Goal: Task Accomplishment & Management: Complete application form

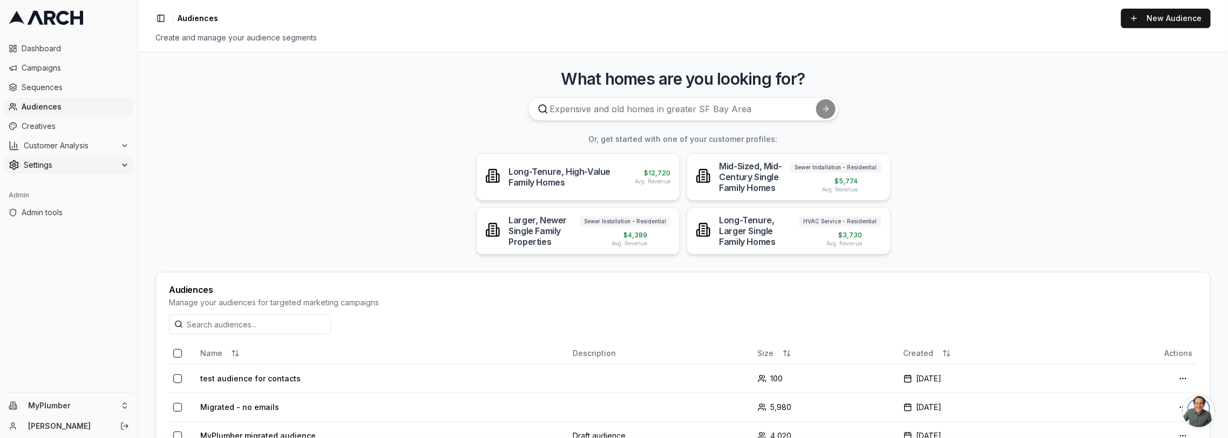
click at [81, 163] on span "Settings" at bounding box center [70, 165] width 92 height 11
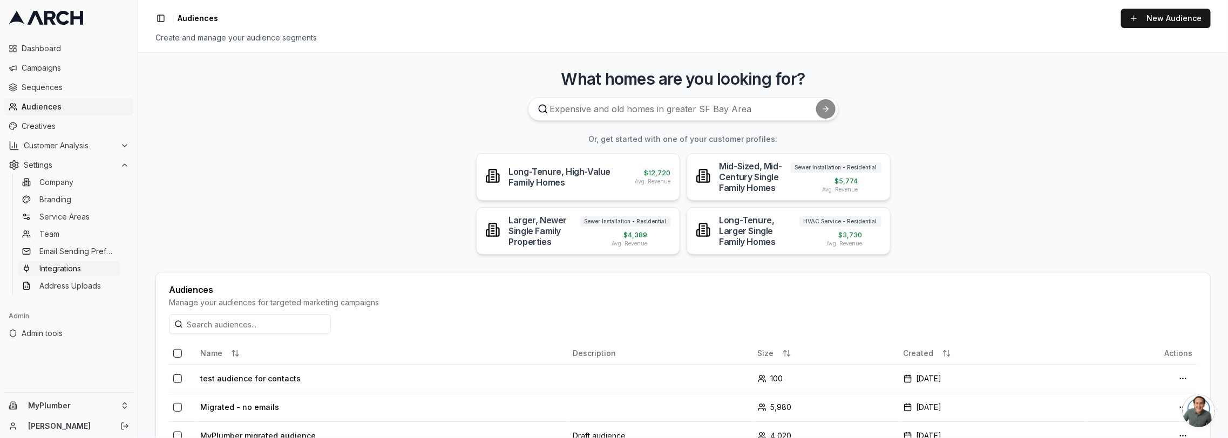
click at [99, 265] on link "Integrations" at bounding box center [69, 268] width 103 height 15
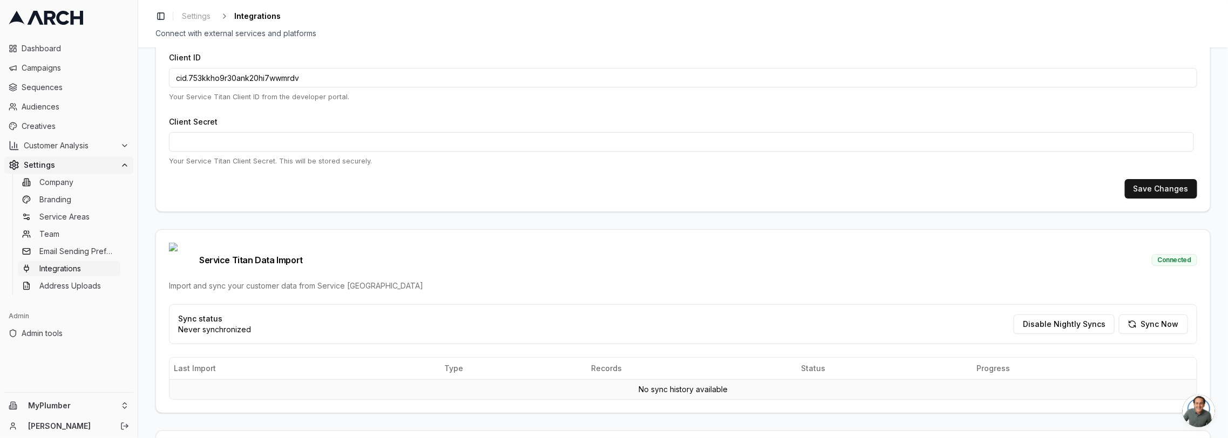
scroll to position [218, 0]
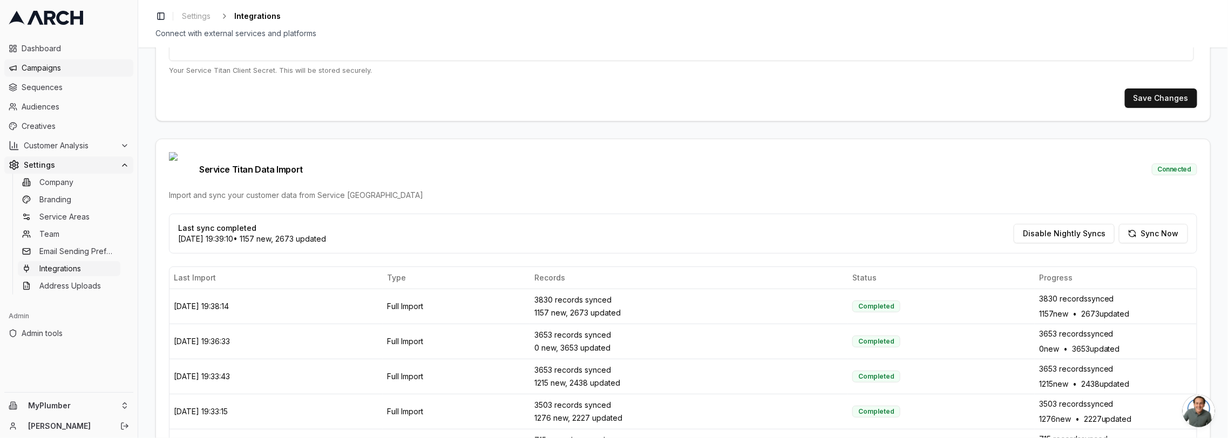
click at [60, 66] on span "Campaigns" at bounding box center [75, 68] width 107 height 11
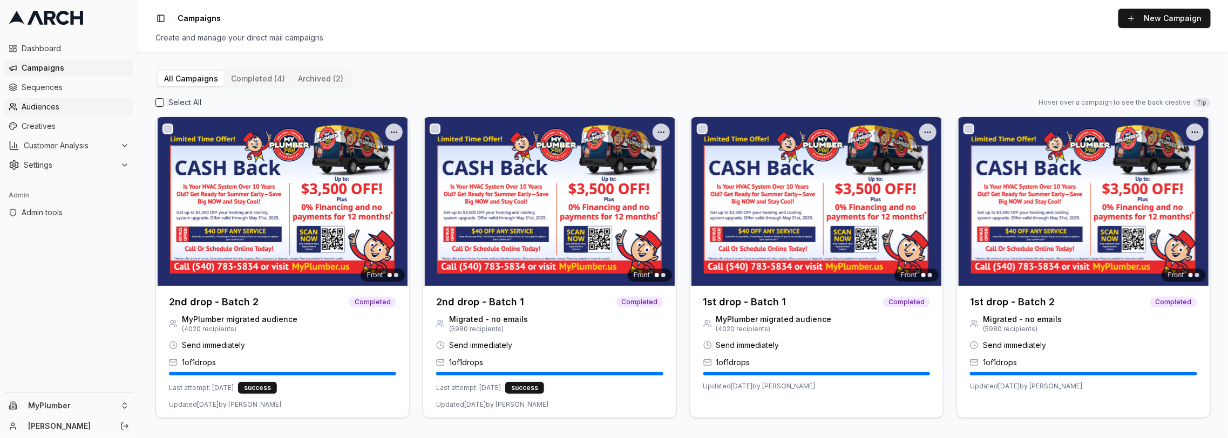
click at [61, 113] on link "Audiences" at bounding box center [68, 106] width 129 height 17
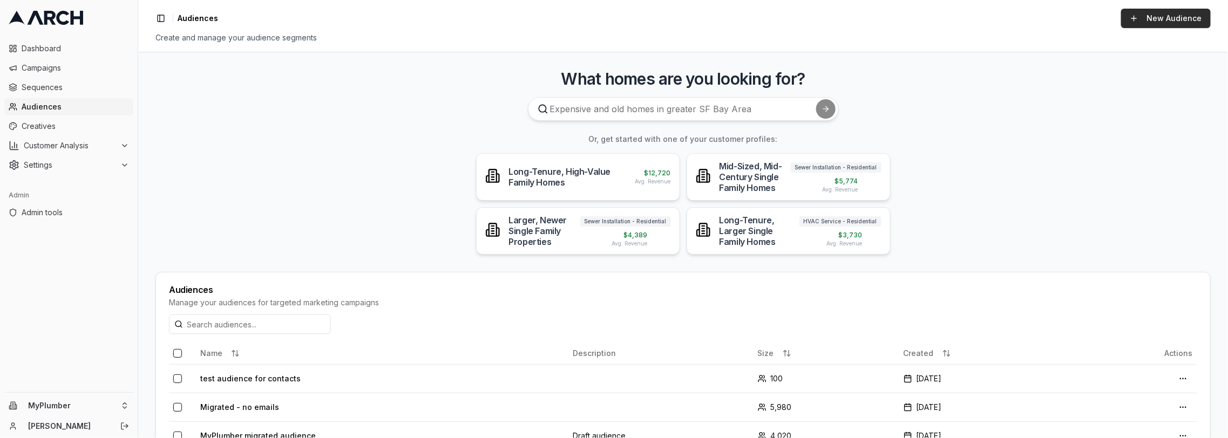
click at [1141, 18] on link "New Audience" at bounding box center [1166, 18] width 90 height 19
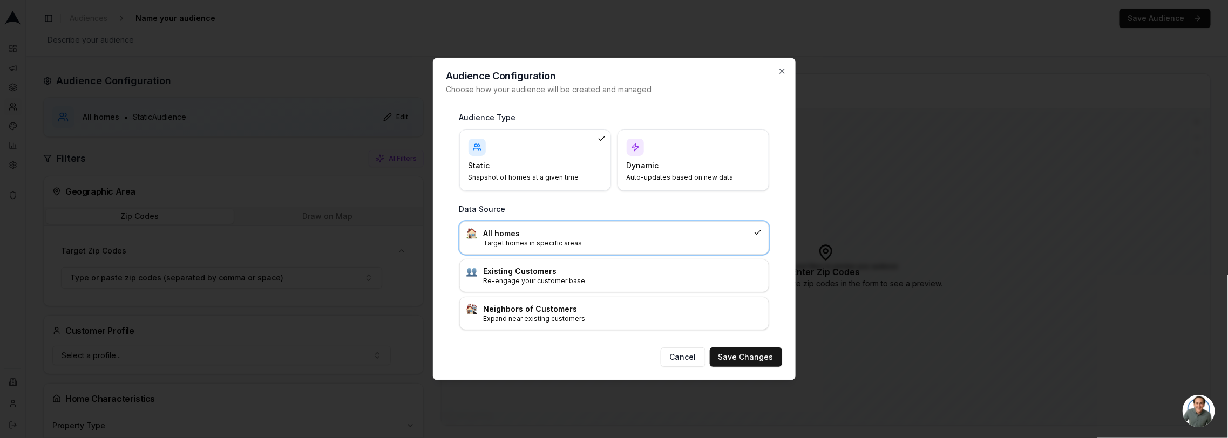
click at [692, 156] on div "Dynamic Auto-updates based on new data" at bounding box center [693, 160] width 133 height 43
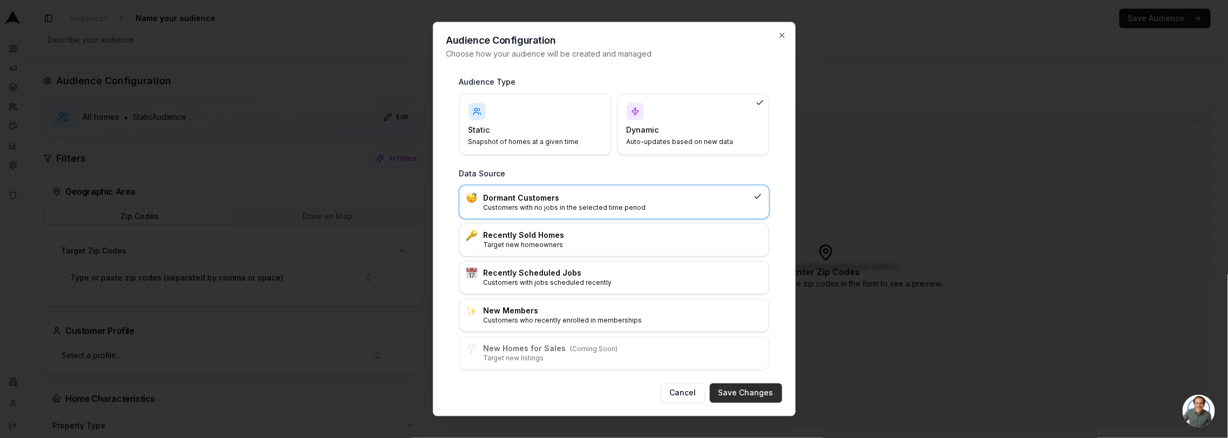
click at [726, 400] on button "Save Changes" at bounding box center [746, 392] width 72 height 19
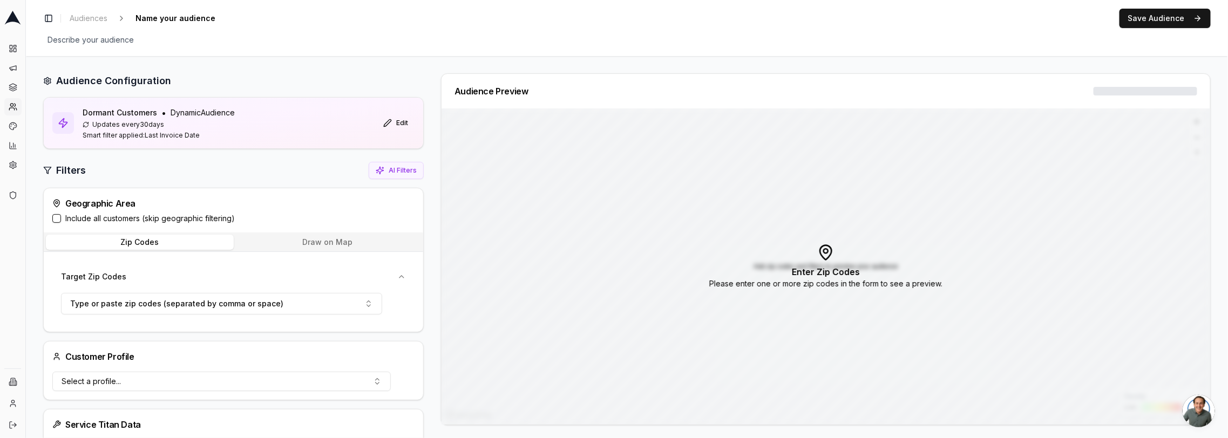
click at [303, 250] on div "Zip Codes Draw on Map" at bounding box center [234, 242] width 380 height 19
click at [305, 245] on button "Draw on Map" at bounding box center [328, 242] width 188 height 15
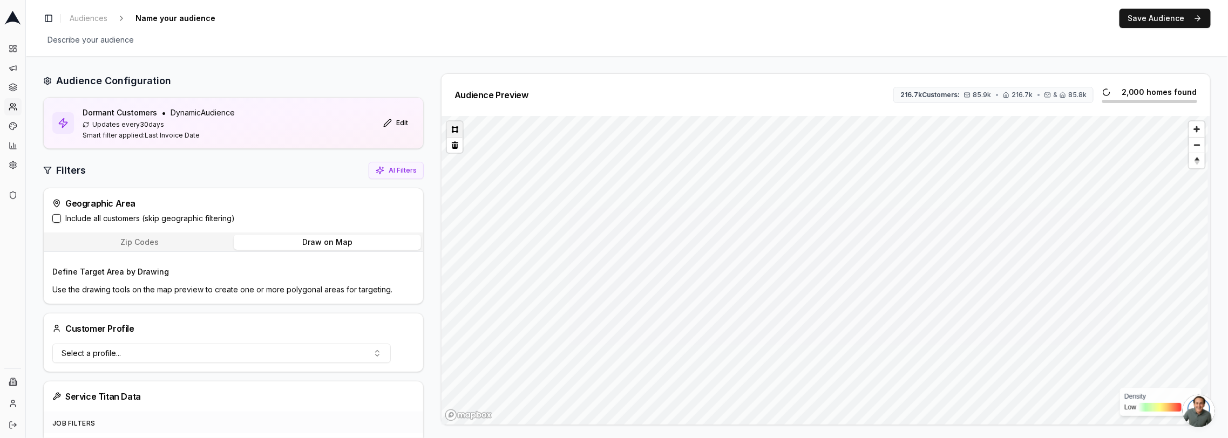
click at [453, 130] on button at bounding box center [455, 129] width 16 height 16
click at [347, 40] on div "Describe your audience Edit" at bounding box center [627, 39] width 1168 height 15
